Goal: Task Accomplishment & Management: Use online tool/utility

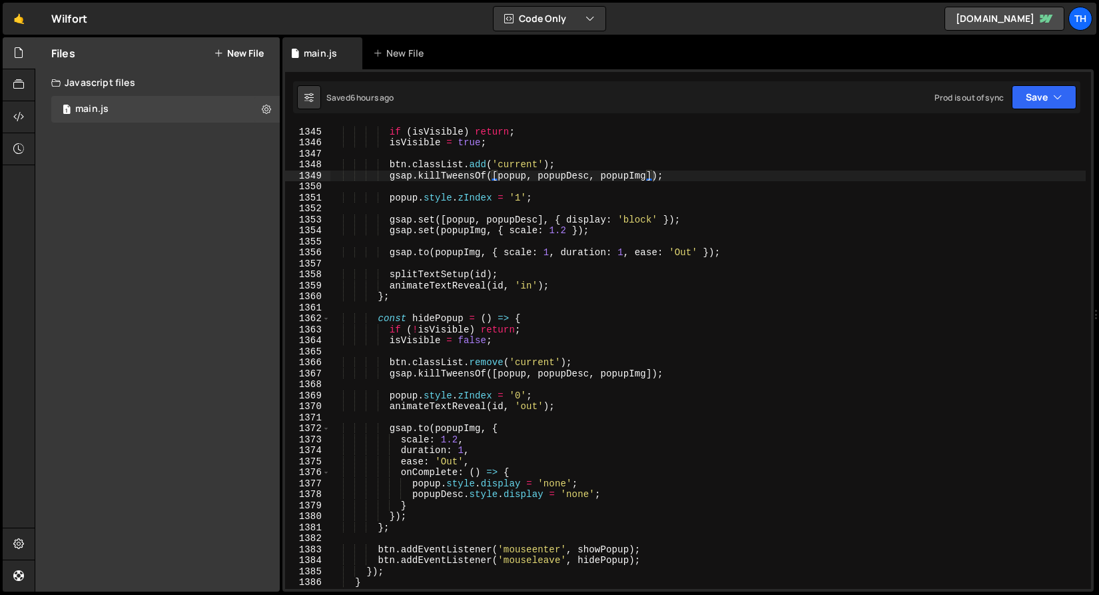
scroll to position [14778, 0]
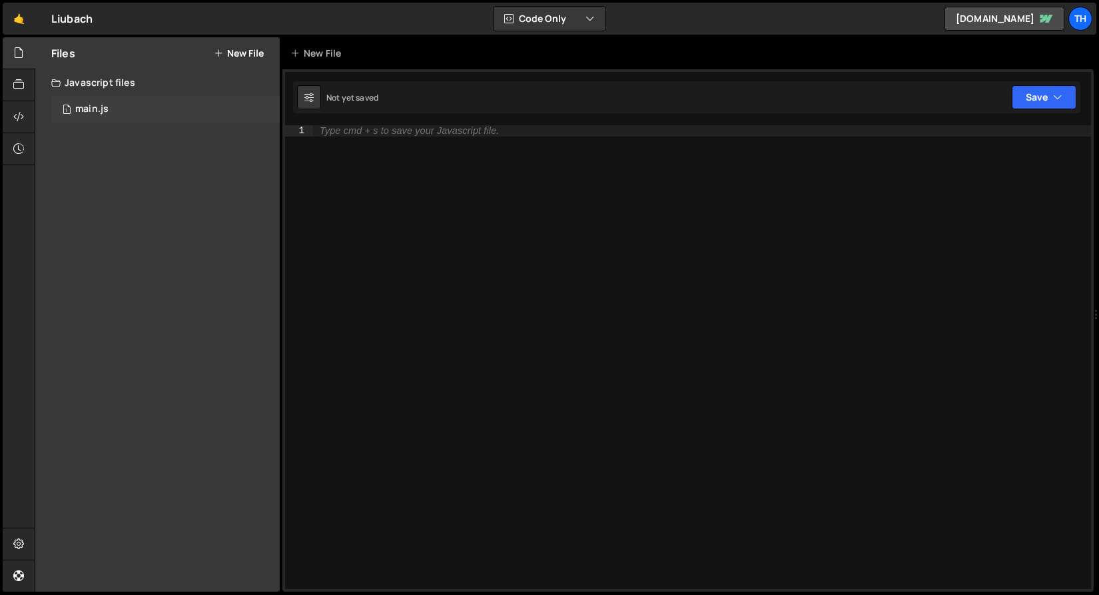
click at [96, 122] on div "1 main.js 0" at bounding box center [165, 109] width 228 height 27
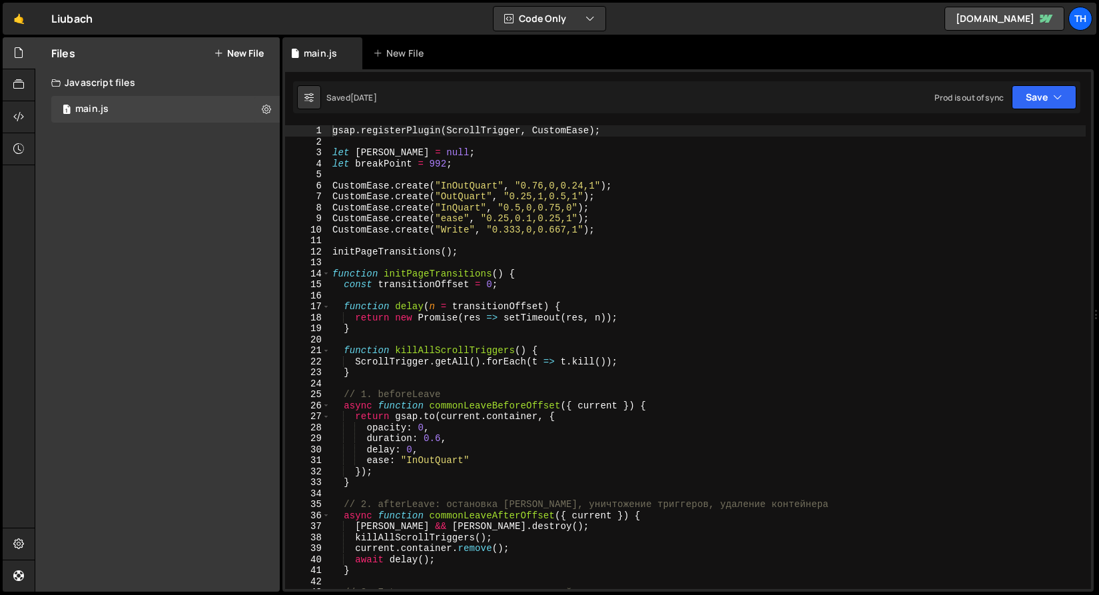
scroll to position [3520, 0]
click at [322, 267] on div "13" at bounding box center [307, 262] width 45 height 11
click at [322, 271] on span at bounding box center [325, 273] width 7 height 11
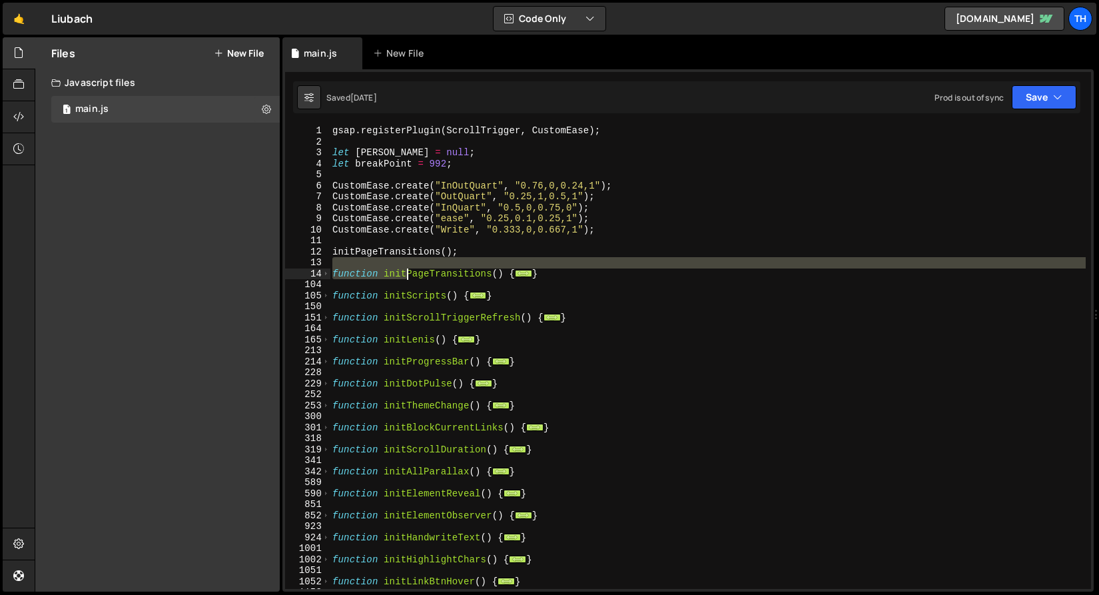
drag, startPoint x: 550, startPoint y: 268, endPoint x: 353, endPoint y: 268, distance: 197.1
click at [353, 268] on div "gsap . registerPlugin ( ScrollTrigger , CustomEase ) ; let lenis = null ; let b…" at bounding box center [708, 367] width 756 height 485
click at [482, 230] on div "gsap . registerPlugin ( ScrollTrigger , CustomEase ) ; let lenis = null ; let b…" at bounding box center [708, 367] width 756 height 485
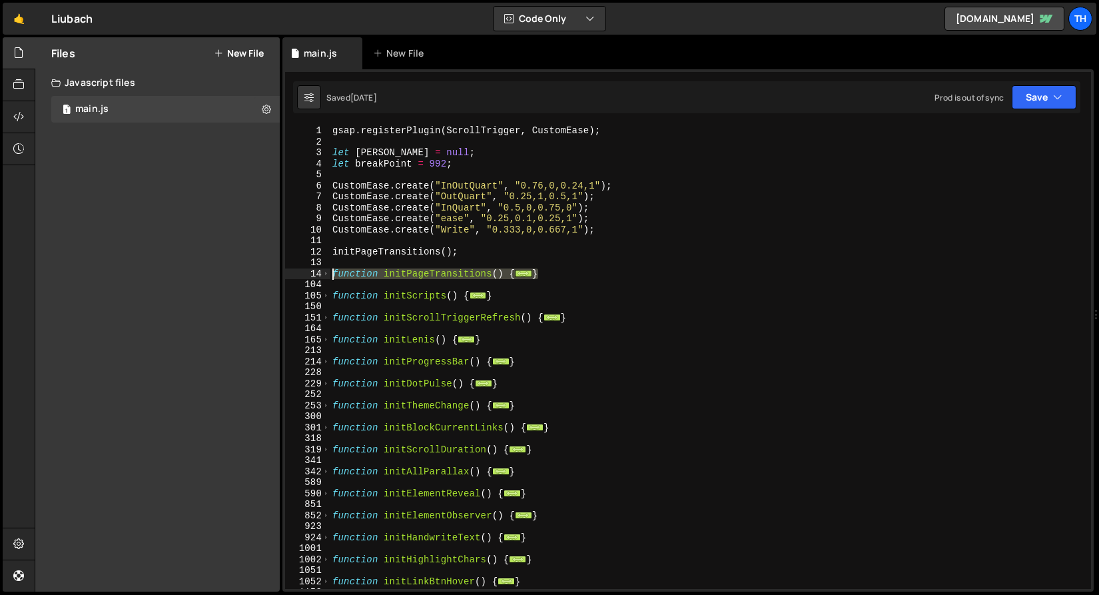
drag, startPoint x: 549, startPoint y: 277, endPoint x: 204, endPoint y: 271, distance: 344.3
click at [204, 271] on div "Files New File Javascript files 1 main.js 0 CSS files Copy share link Edit File…" at bounding box center [567, 314] width 1064 height 555
paste textarea "}"
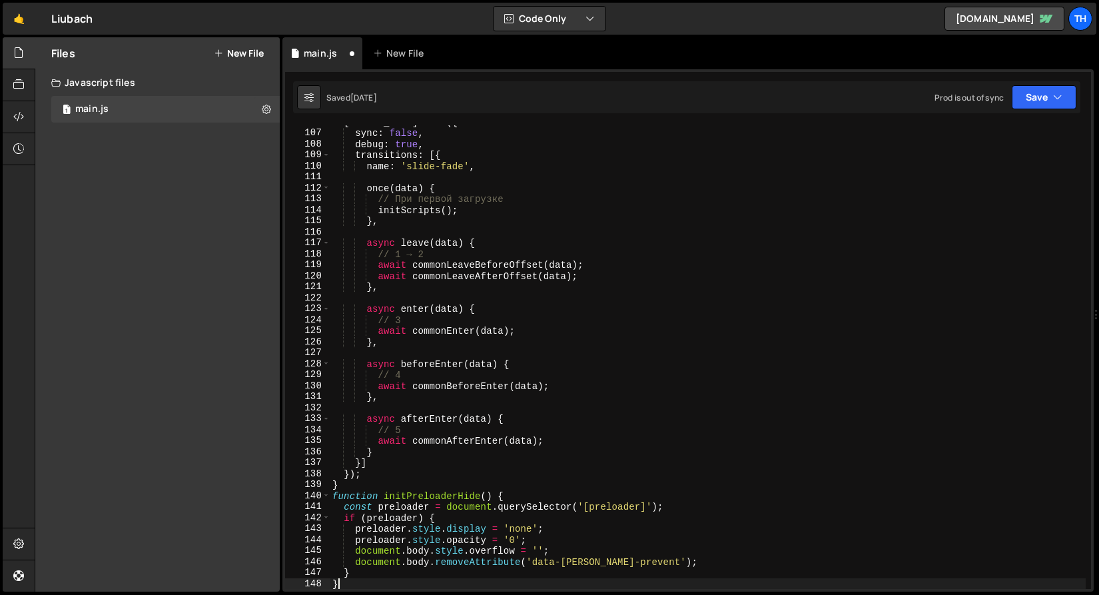
scroll to position [1163, 0]
click at [325, 499] on span at bounding box center [325, 495] width 7 height 11
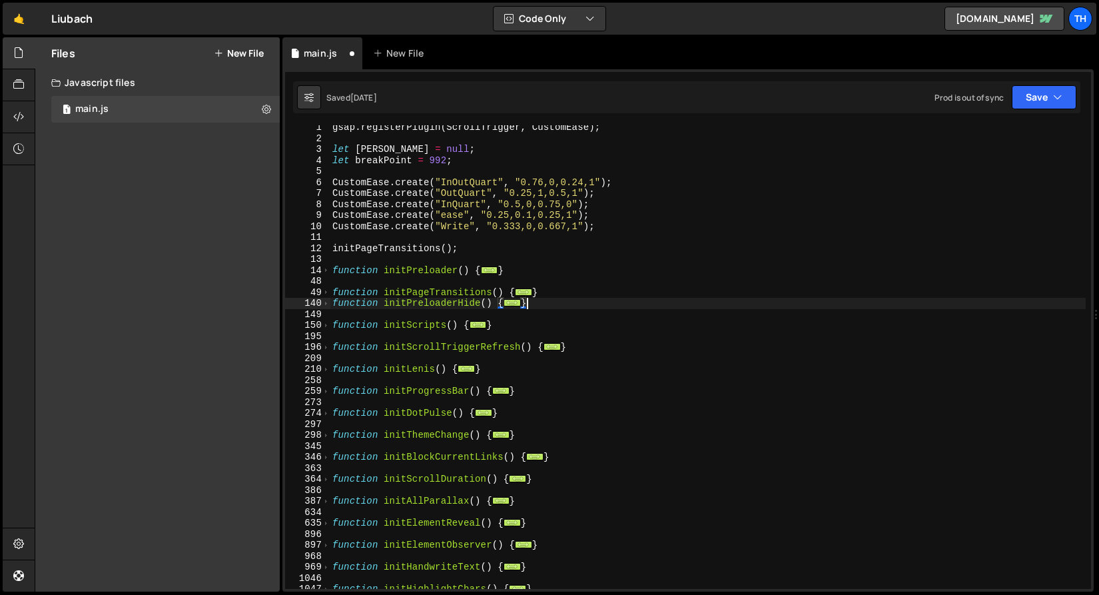
scroll to position [0, 0]
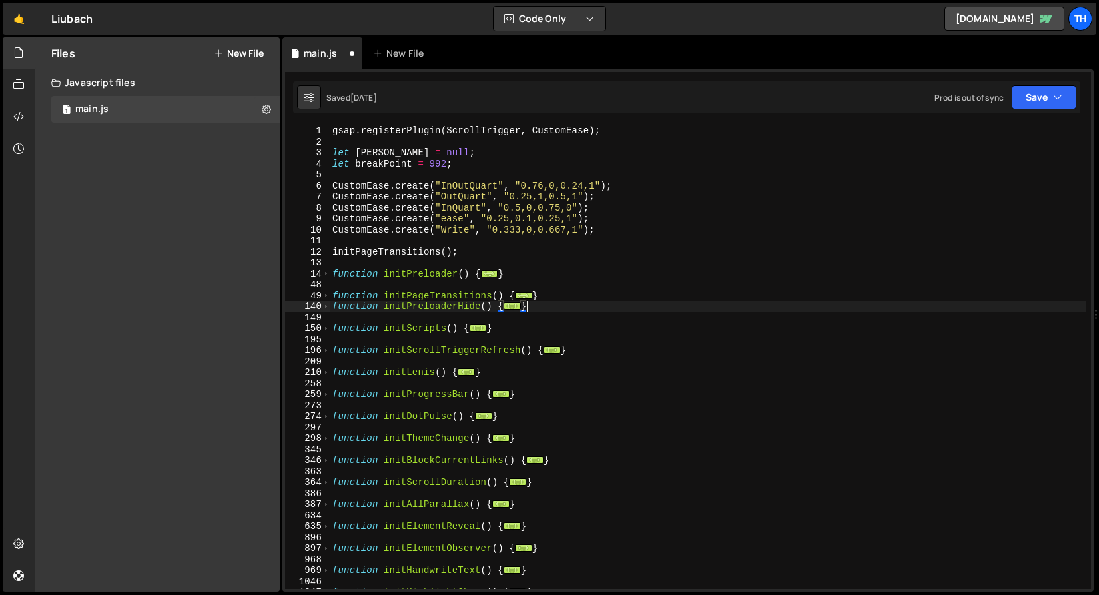
click at [457, 327] on div "gsap . registerPlugin ( ScrollTrigger , CustomEase ) ; let lenis = null ; let b…" at bounding box center [708, 367] width 756 height 485
drag, startPoint x: 543, startPoint y: 302, endPoint x: 297, endPoint y: 298, distance: 245.8
click at [297, 300] on div "function initScripts() { 1 2 3 4 5 6 7 8 9 10 11 12 13 14 48 49 140 149 150 195…" at bounding box center [688, 356] width 806 height 463
type textarea "function initPageTransitions() { const transitionOffset = 0;"
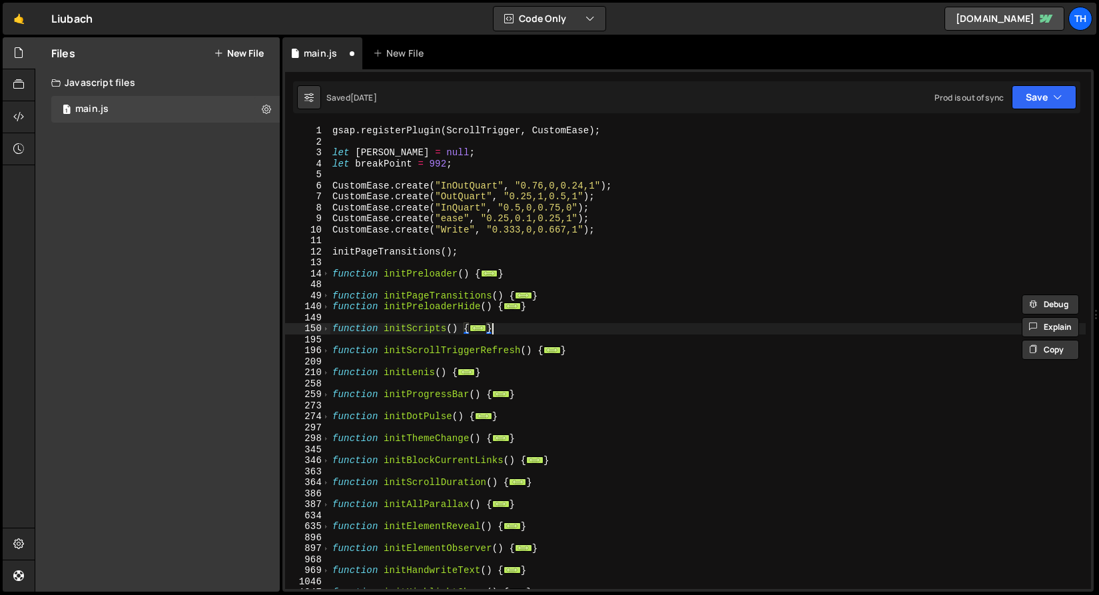
click at [637, 333] on div "gsap . registerPlugin ( ScrollTrigger , CustomEase ) ; let lenis = null ; let b…" at bounding box center [708, 367] width 756 height 485
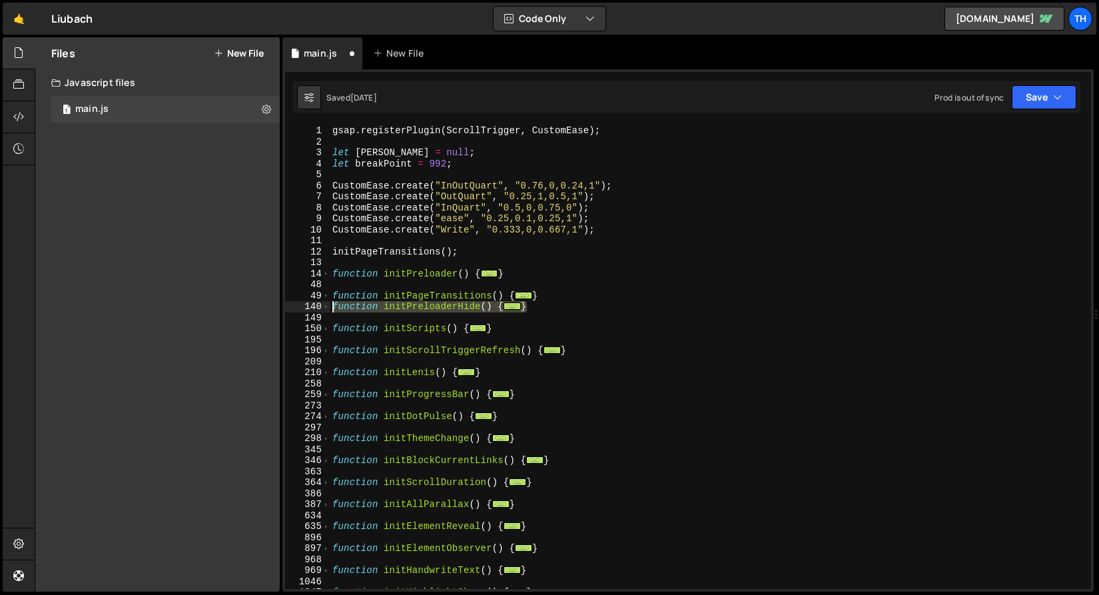
drag, startPoint x: 548, startPoint y: 307, endPoint x: 319, endPoint y: 308, distance: 229.1
click at [319, 308] on div "} 1 2 3 4 5 6 7 8 9 10 11 12 13 14 48 49 140 149 150 195 196 209 210 258 259 27…" at bounding box center [688, 356] width 806 height 463
type textarea "function initPreloaderHide() { const preloader = document.querySelector('[prelo…"
type textarea "}"
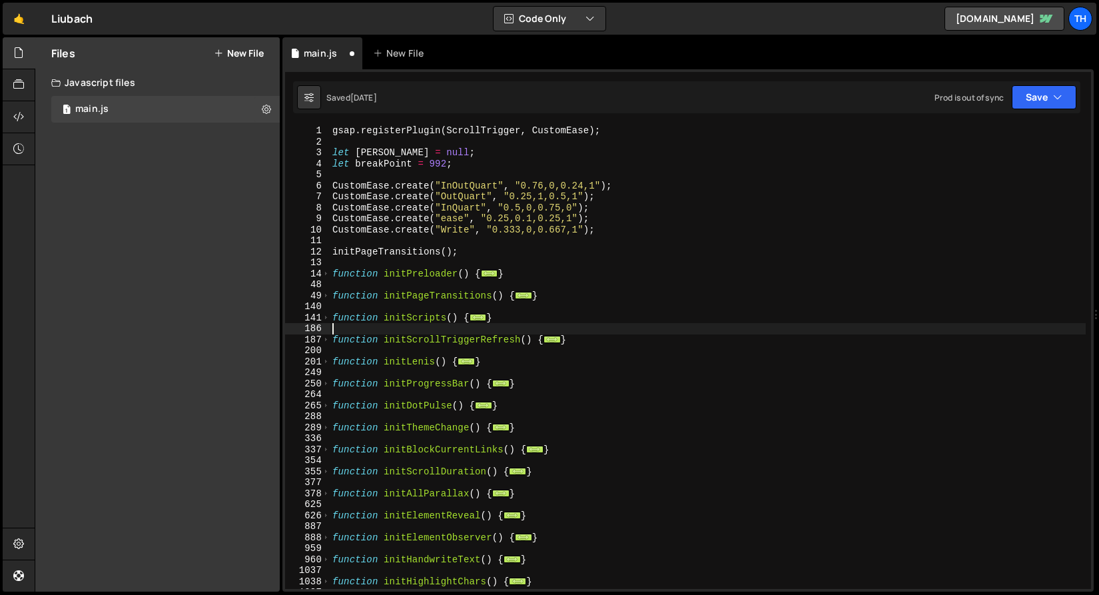
click at [346, 326] on div "gsap . registerPlugin ( ScrollTrigger , CustomEase ) ; let lenis = null ; let b…" at bounding box center [708, 367] width 756 height 485
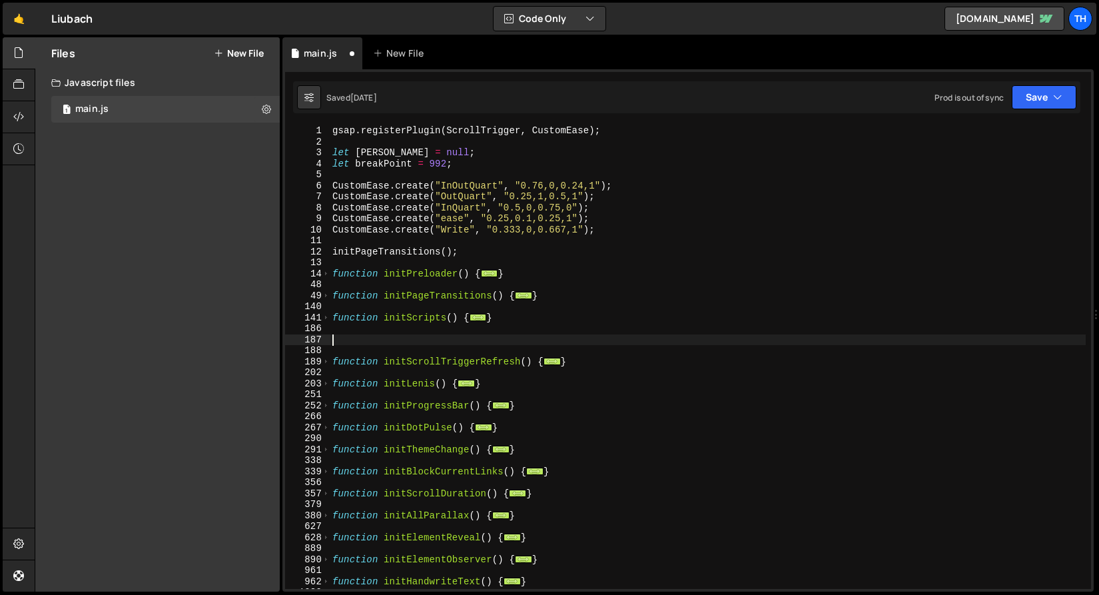
paste textarea "}"
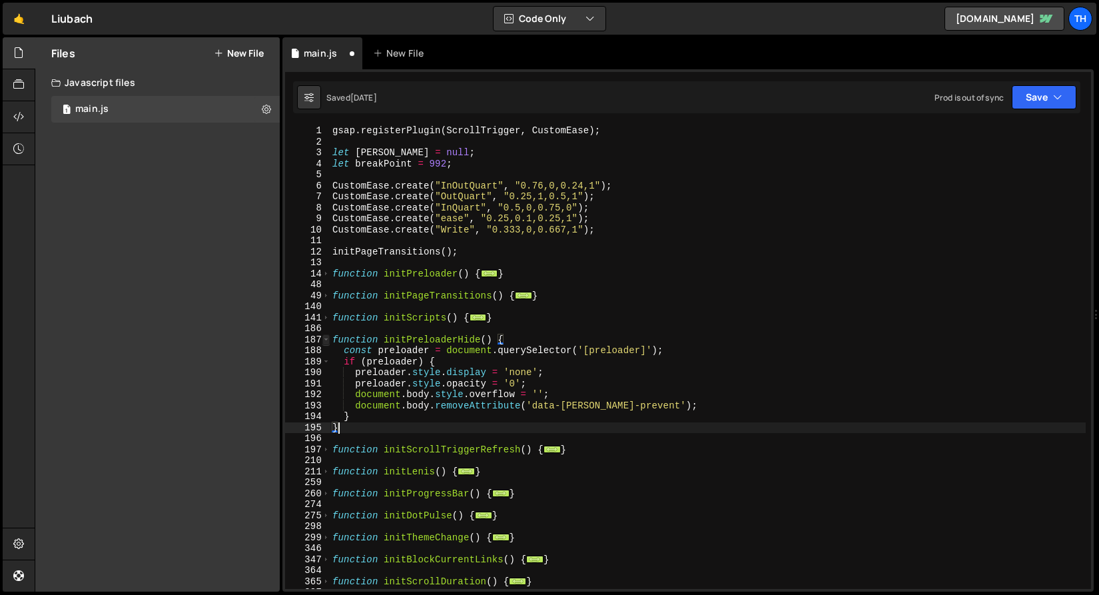
click at [325, 338] on span at bounding box center [325, 339] width 7 height 11
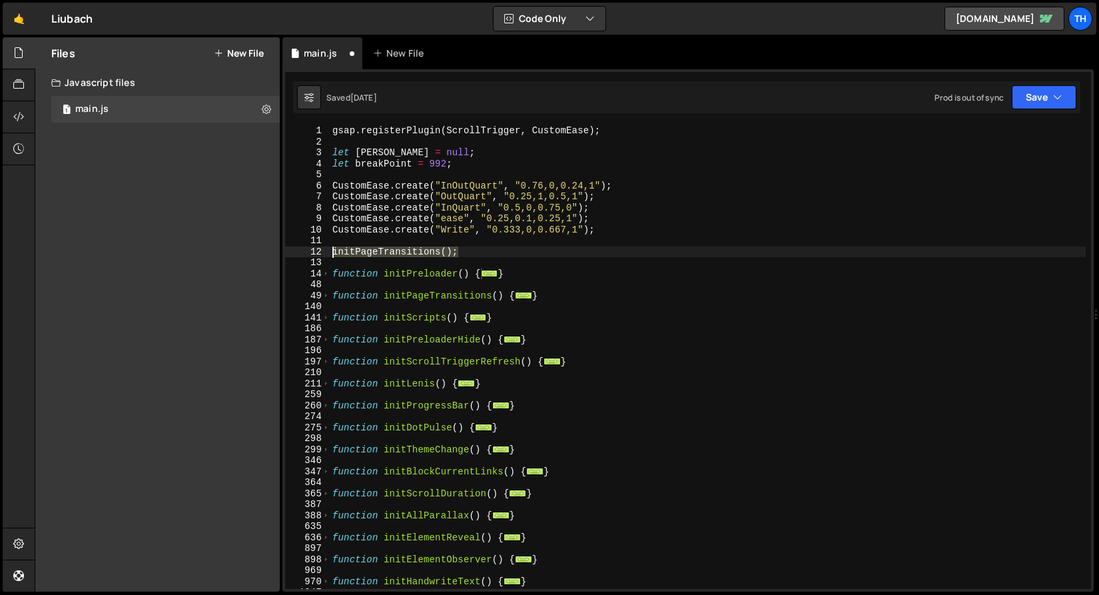
drag, startPoint x: 477, startPoint y: 252, endPoint x: 254, endPoint y: 247, distance: 223.8
click at [254, 247] on div "Files New File Javascript files 1 main.js 0 CSS files Copy share link Edit File…" at bounding box center [567, 314] width 1064 height 555
paste textarea "reloader"
type textarea "initPreloader();"
click at [1067, 89] on button "Save" at bounding box center [1044, 97] width 65 height 24
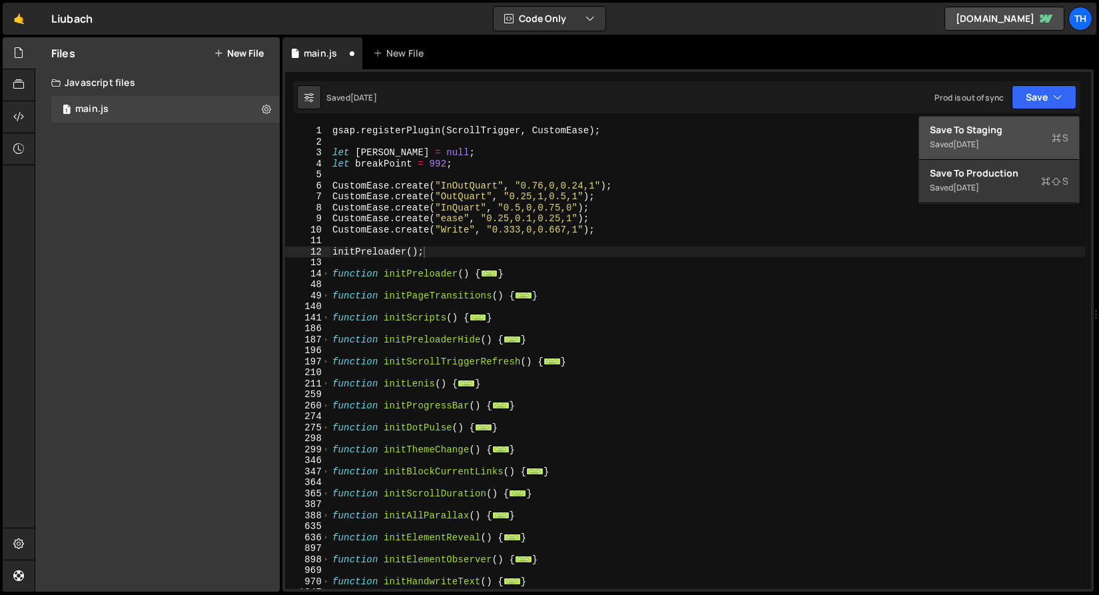
click at [1042, 119] on button "Save to Staging S Saved 1 week ago" at bounding box center [999, 138] width 160 height 43
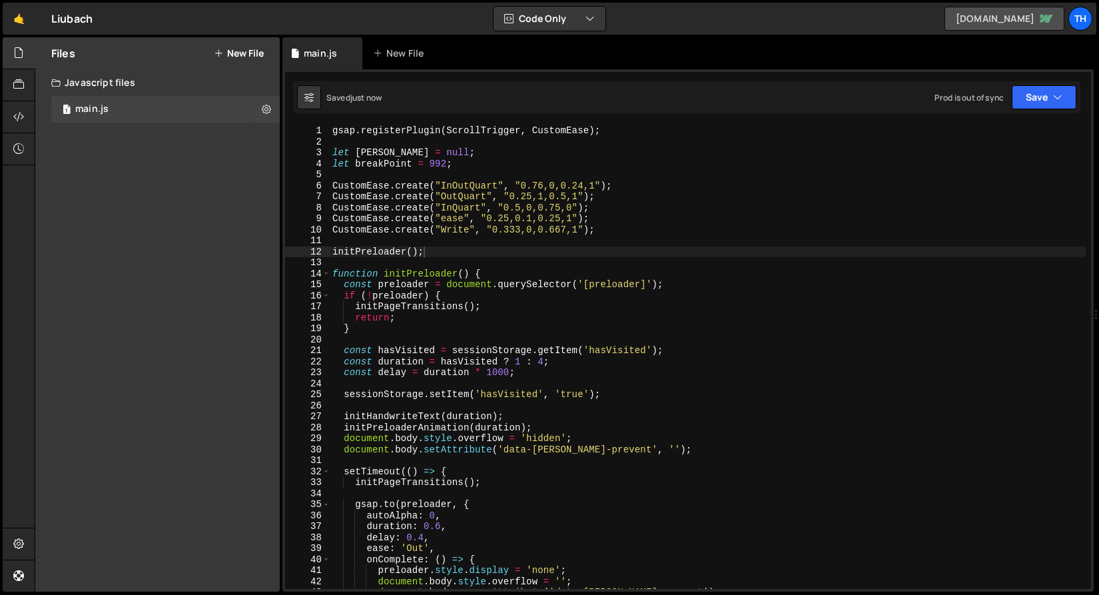
click at [991, 22] on link "liubach.webflow.io" at bounding box center [1004, 19] width 120 height 24
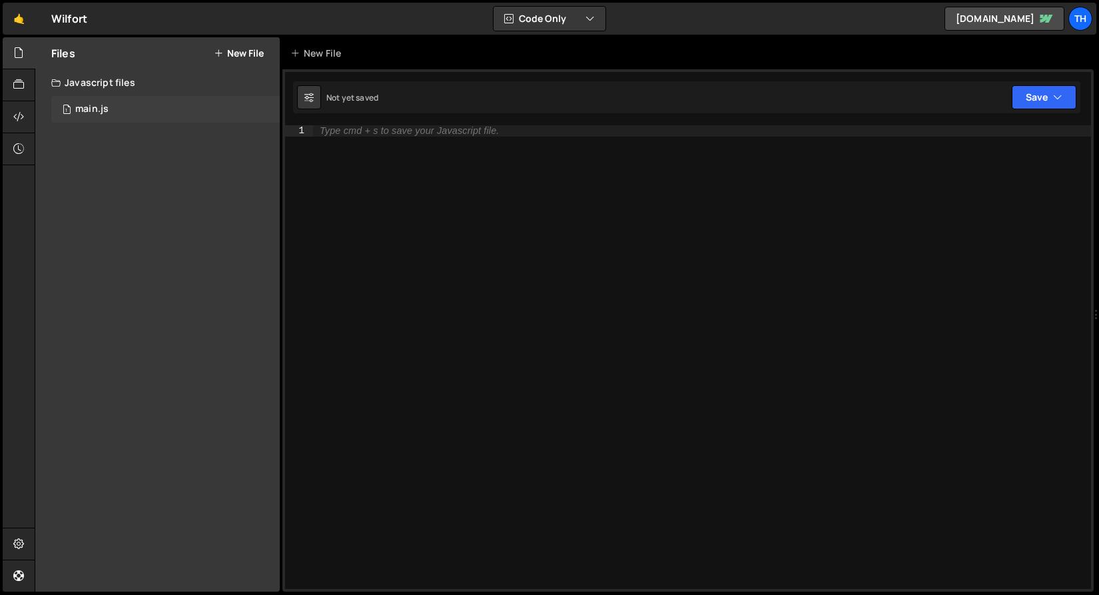
click at [195, 118] on div "1 main.js 0" at bounding box center [165, 109] width 228 height 27
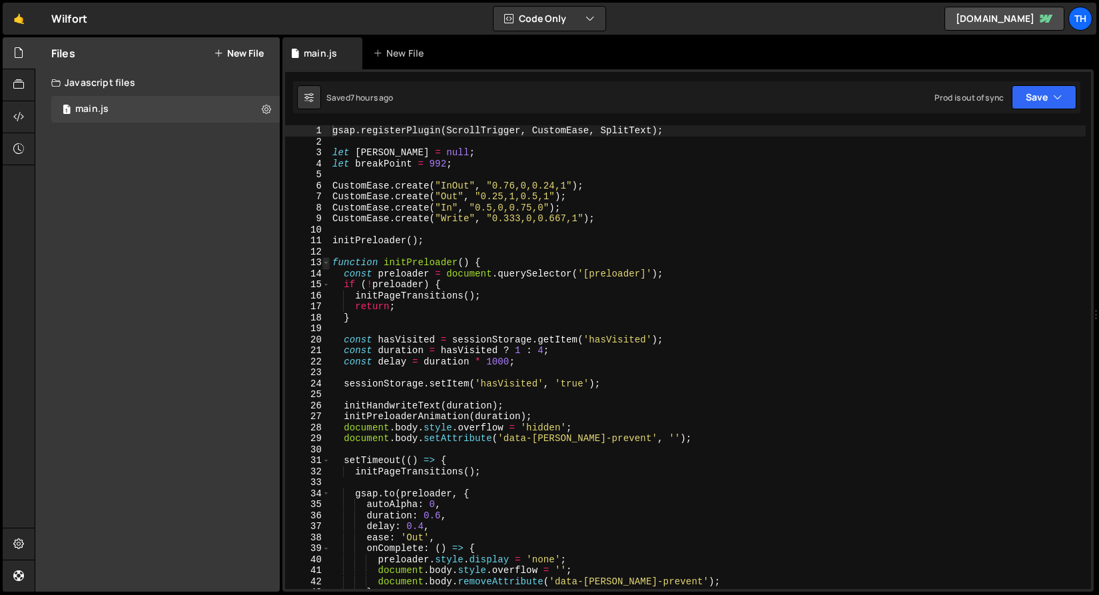
click at [326, 264] on span at bounding box center [325, 262] width 7 height 11
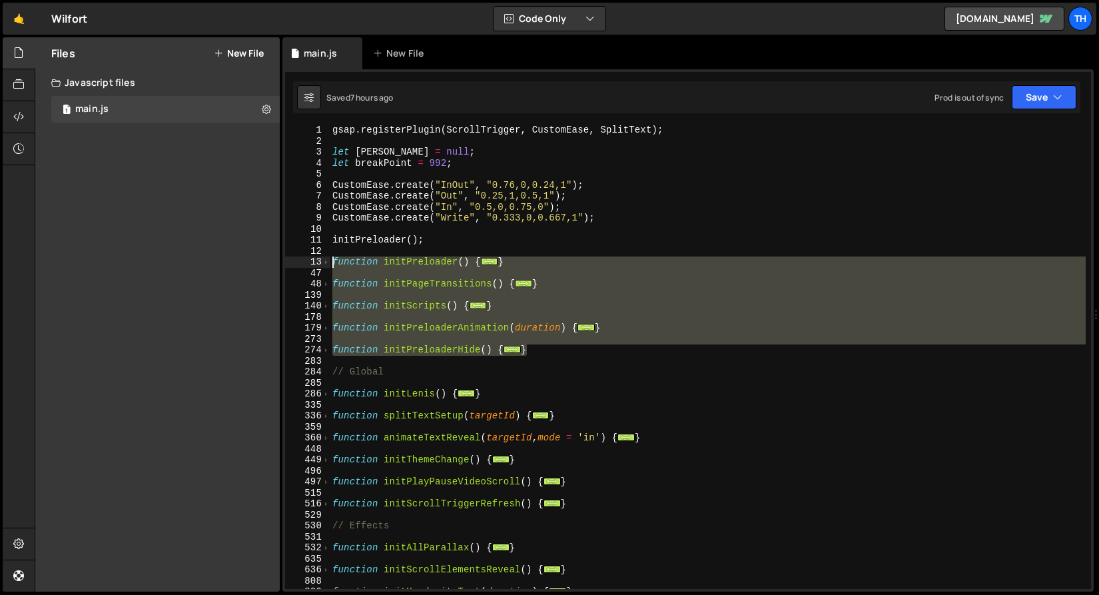
drag, startPoint x: 525, startPoint y: 350, endPoint x: 256, endPoint y: 260, distance: 284.3
click at [256, 260] on div "Files New File Javascript files 1 main.js 0 CSS files Copy share link Edit File…" at bounding box center [567, 314] width 1064 height 555
type textarea "function initPreloader() { const preloader = document.querySelector('[preloader…"
click at [431, 274] on div "gsap . registerPlugin ( ScrollTrigger , CustomEase , SplitText ) ; let lenis = …" at bounding box center [708, 356] width 756 height 463
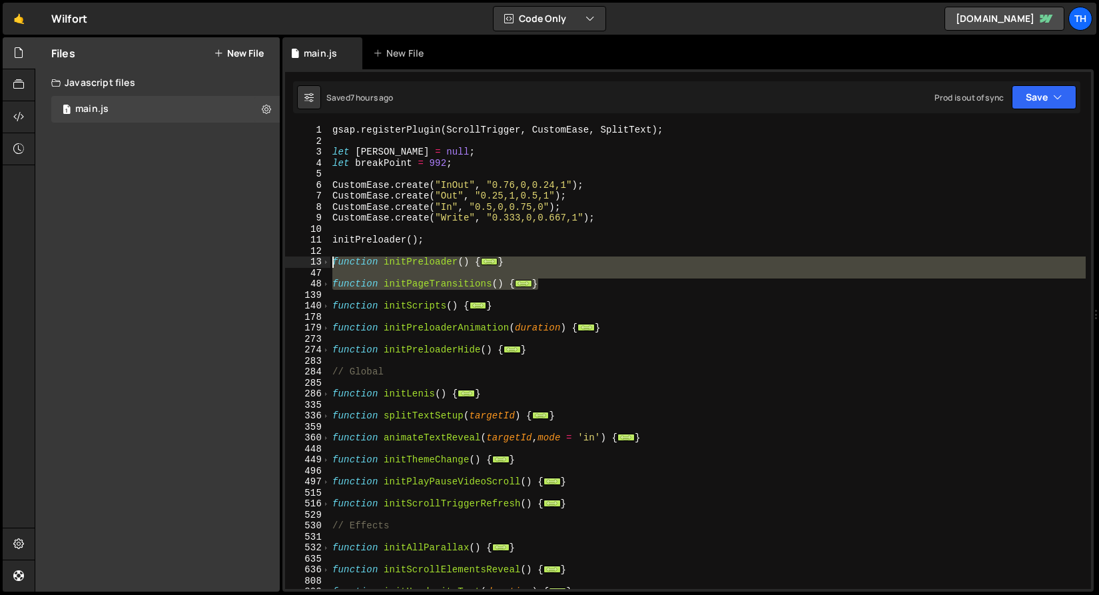
drag, startPoint x: 560, startPoint y: 286, endPoint x: 316, endPoint y: 263, distance: 244.8
click at [316, 263] on div "1 2 3 4 5 6 7 8 9 10 11 12 13 47 48 139 140 178 179 273 274 283 284 285 286 335…" at bounding box center [688, 356] width 806 height 463
drag, startPoint x: 556, startPoint y: 351, endPoint x: 320, endPoint y: 349, distance: 235.7
click at [320, 349] on div "function initPreloader() { const preloader = document.querySelector('[preloader…" at bounding box center [688, 356] width 806 height 463
type textarea "initPreloader();"
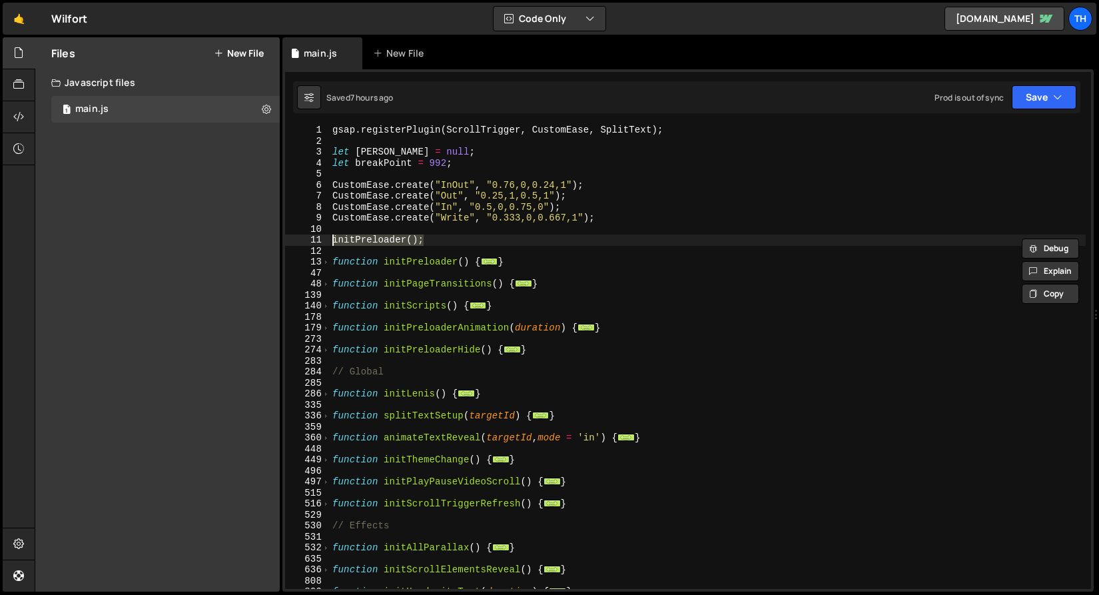
drag, startPoint x: 431, startPoint y: 242, endPoint x: 330, endPoint y: 238, distance: 101.3
click at [330, 238] on div "initPreloader(); 1 2 3 4 5 6 7 8 9 10 11 12 13 47 48 139 140 178 179 273 274 28…" at bounding box center [688, 356] width 806 height 463
